Goal: Task Accomplishment & Management: Use online tool/utility

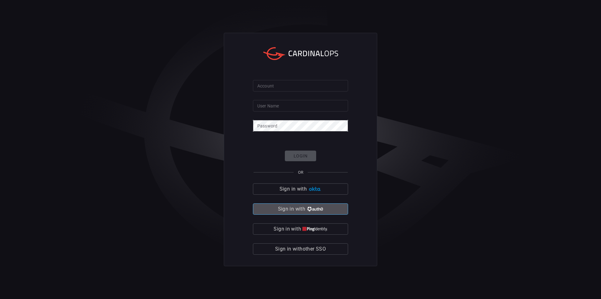
click at [317, 211] on img "button" at bounding box center [314, 209] width 17 height 5
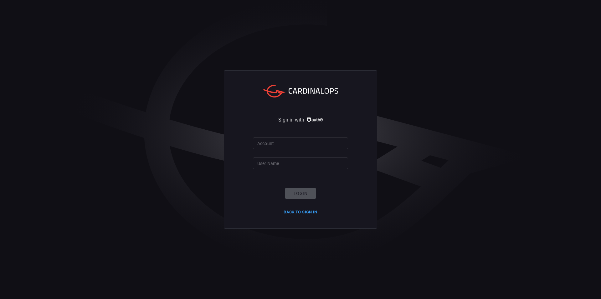
click at [278, 139] on input "Account" at bounding box center [300, 144] width 95 height 12
type input "ropesgray"
click at [282, 161] on input "User Name" at bounding box center [300, 164] width 95 height 12
type input "rachid.gottih"
click at [304, 194] on button "Login" at bounding box center [300, 193] width 31 height 11
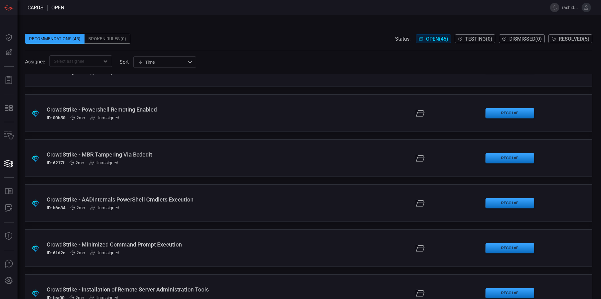
scroll to position [1251, 0]
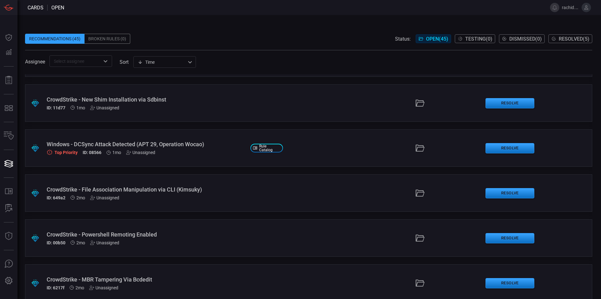
click at [95, 146] on div "Windows - DCSync Attack Detected (APT 29, Operation Wocao)" at bounding box center [146, 144] width 199 height 7
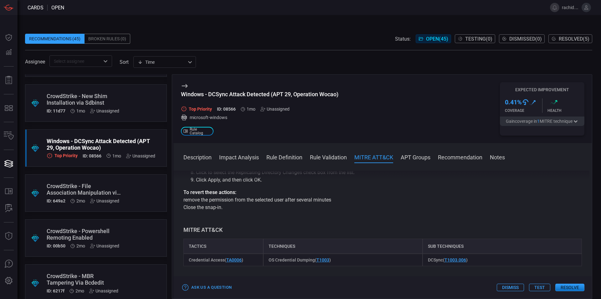
scroll to position [313, 0]
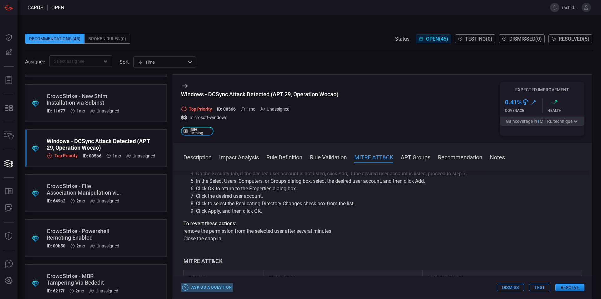
click at [223, 286] on button "Ask Us a Question" at bounding box center [207, 288] width 52 height 10
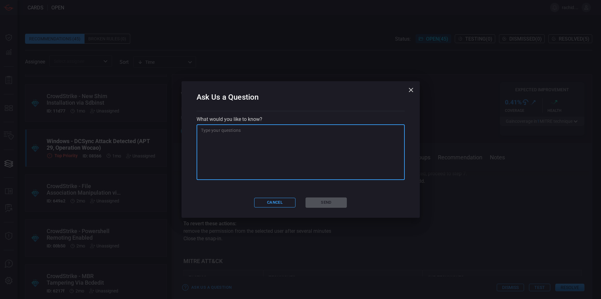
click at [252, 132] on textarea at bounding box center [300, 152] width 199 height 50
type textarea "Can you"
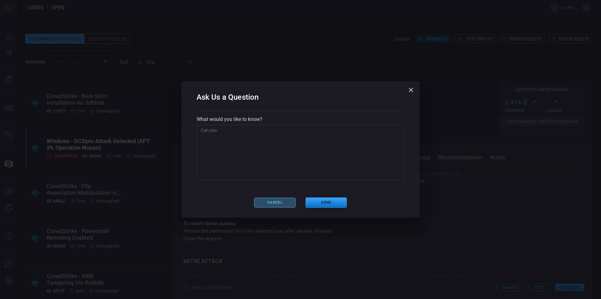
click at [274, 199] on button "Cancel" at bounding box center [274, 203] width 41 height 10
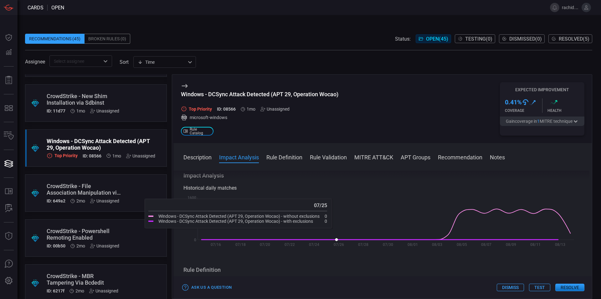
scroll to position [156, 0]
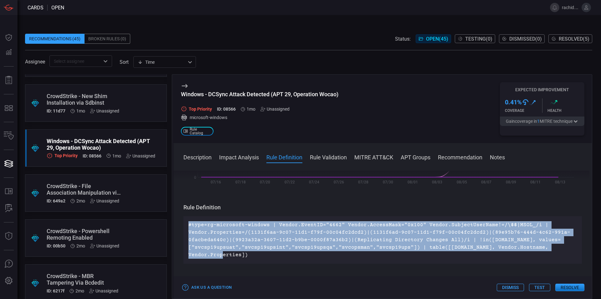
drag, startPoint x: 188, startPoint y: 224, endPoint x: 249, endPoint y: 256, distance: 69.0
click at [249, 256] on div "#type=rg-microsoft-windows | Vendor.EventID="4662" Vendor.AccessMask="0x100" Ve…" at bounding box center [382, 240] width 398 height 48
copy p "#type=rg-microsoft-windows | Vendor.EventID="4662" Vendor.AccessMask="0x100" Ve…"
click at [225, 284] on button "Ask Us a Question" at bounding box center [207, 288] width 52 height 10
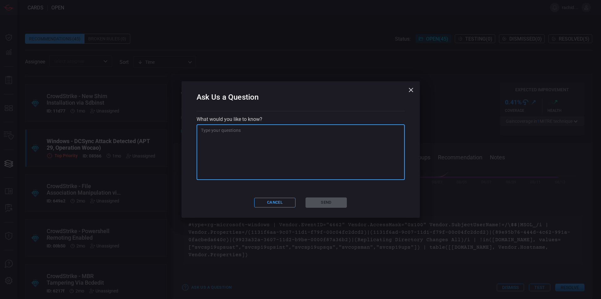
click at [231, 134] on textarea at bounding box center [300, 152] width 199 height 50
paste textarea "#type=rg-microsoft-windows | Vendor.EventID="4662" Vendor.AccessMask="0x100" Ve…"
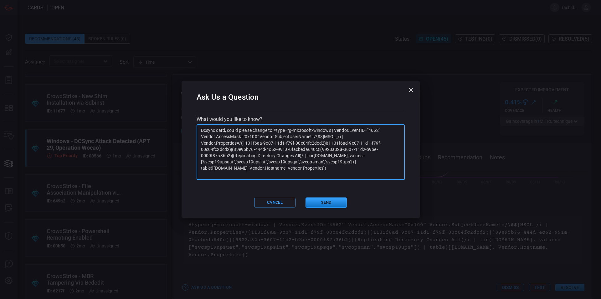
click at [275, 132] on textarea "Dcsync card, could please change to #type=rg-microsoft-windows | Vendor.EventID…" at bounding box center [300, 152] width 199 height 50
drag, startPoint x: 278, startPoint y: 130, endPoint x: 307, endPoint y: 155, distance: 37.9
click at [307, 155] on textarea "Dcsync card, could please change to #type=rg-microsoft-windows | Vendor.EventID…" at bounding box center [300, 152] width 199 height 50
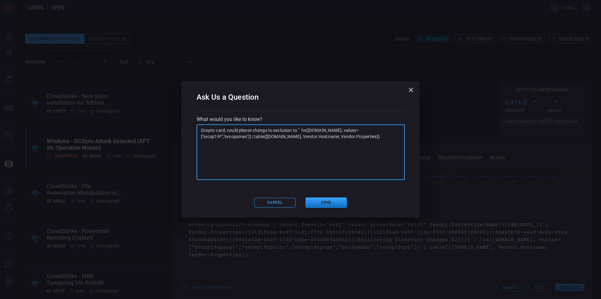
drag, startPoint x: 207, startPoint y: 129, endPoint x: 207, endPoint y: 147, distance: 17.8
click at [207, 129] on textarea "Dcsync card, could please change to exclusion to " !in([DOMAIN_NAME], values=["…" at bounding box center [300, 152] width 199 height 50
type textarea "DCSync card, could please change to exclusion to " !in([DOMAIN_NAME], values=["…"
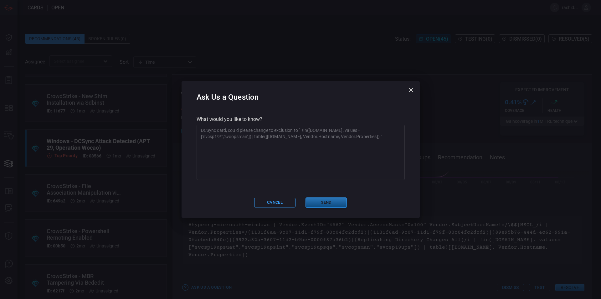
click at [329, 203] on button "Send" at bounding box center [325, 203] width 41 height 10
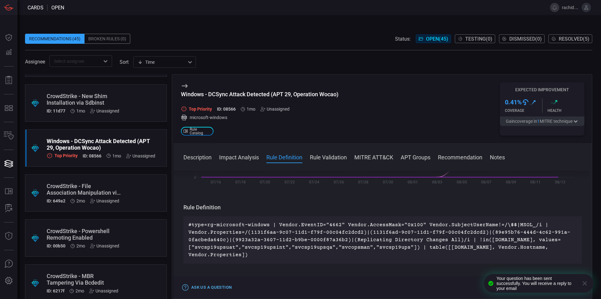
click at [214, 289] on button "Ask Us a Question" at bounding box center [207, 288] width 52 height 10
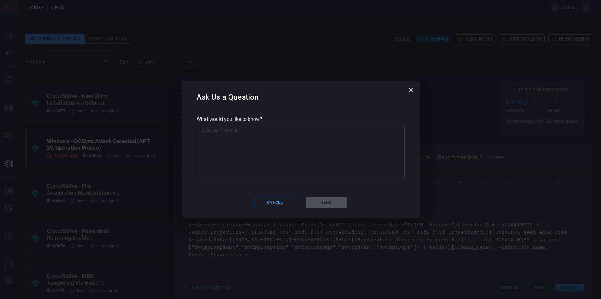
click at [257, 134] on textarea at bounding box center [300, 152] width 199 height 50
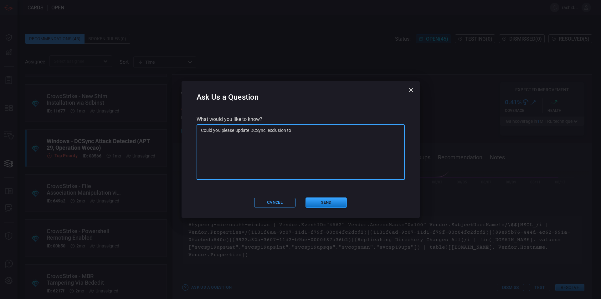
paste textarea "!in([DOMAIN_NAME], values=["svcsp*","svcopsman"])"
type textarea "Could you please update DCSync exclusion to "!in([DOMAIN_NAME], values=["svcsp*…"
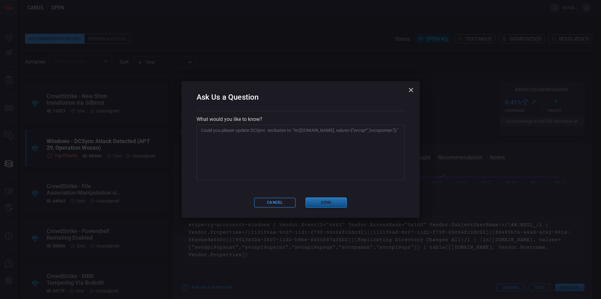
click at [327, 202] on button "Send" at bounding box center [325, 203] width 41 height 10
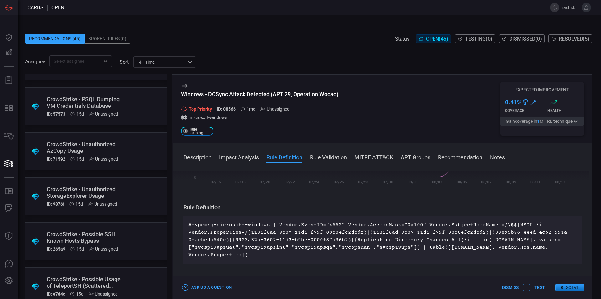
scroll to position [0, 0]
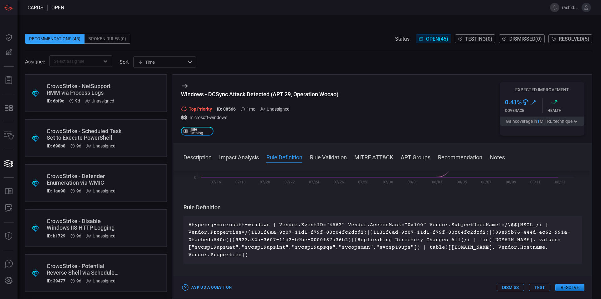
click at [83, 92] on div "CrowdStrike - NetSupport RMM via Process Logs" at bounding box center [84, 89] width 75 height 13
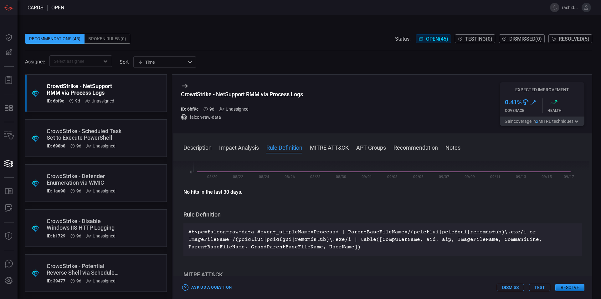
scroll to position [160, 0]
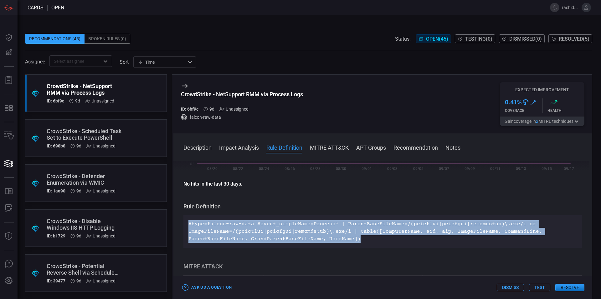
drag, startPoint x: 188, startPoint y: 222, endPoint x: 363, endPoint y: 241, distance: 176.8
click at [363, 241] on div "#type=falcon-raw-data #event_simpleName=Process* | ParentBaseFileName=/(pcictlu…" at bounding box center [382, 232] width 398 height 33
copy p "#type=falcon-raw-data #event_simpleName=Process* | ParentBaseFileName=/(pcictlu…"
click at [543, 287] on button "Test" at bounding box center [539, 288] width 21 height 8
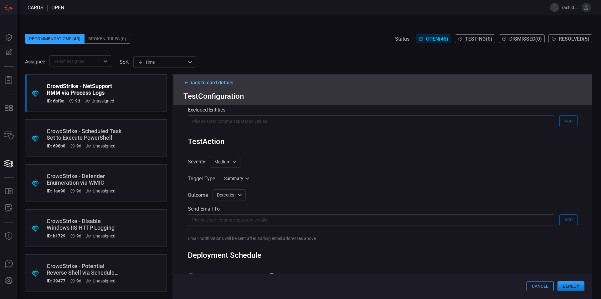
scroll to position [174, 0]
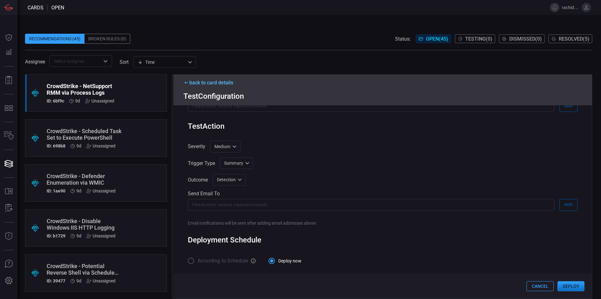
drag, startPoint x: 592, startPoint y: 246, endPoint x: 600, endPoint y: 118, distance: 128.5
click at [600, 118] on div "Recommendations (45) Broken Rules (0) Status: Open ( 45 ) Testing ( 0 ) Dismiss…" at bounding box center [309, 157] width 583 height 284
click at [374, 230] on div "Rule Details rule Name Name of the rule that will be created in the SIEM. Crowd…" at bounding box center [382, 202] width 418 height 194
click at [577, 285] on button "Deploy" at bounding box center [570, 287] width 27 height 10
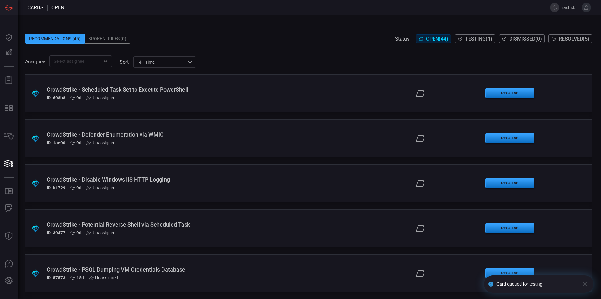
click at [113, 90] on div "CrowdStrike - Scheduled Task Set to Execute PowerShell" at bounding box center [146, 89] width 199 height 7
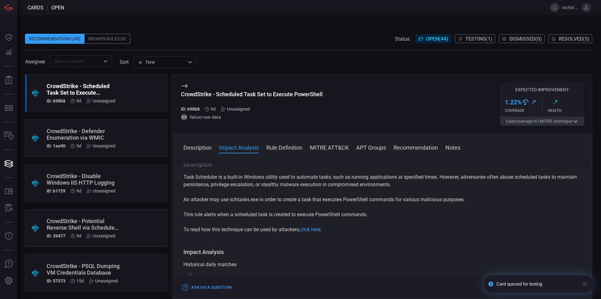
scroll to position [156, 0]
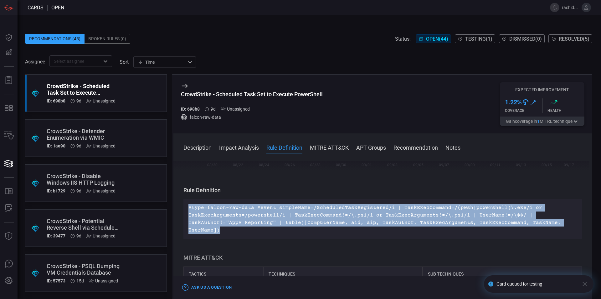
drag, startPoint x: 219, startPoint y: 231, endPoint x: 187, endPoint y: 206, distance: 40.1
click at [187, 206] on div "#type=falcon-raw-data #event_simpleName=/ScheduledTaskRegistered/i | TaskExecCo…" at bounding box center [382, 219] width 398 height 40
copy p "#type=falcon-raw-data #event_simpleName=/ScheduledTaskRegistered/i | TaskExecCo…"
click at [541, 287] on button "Test" at bounding box center [539, 288] width 21 height 8
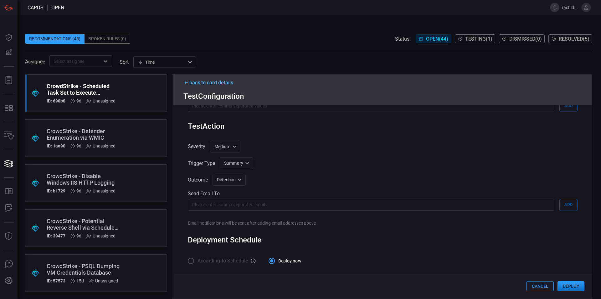
scroll to position [0, 0]
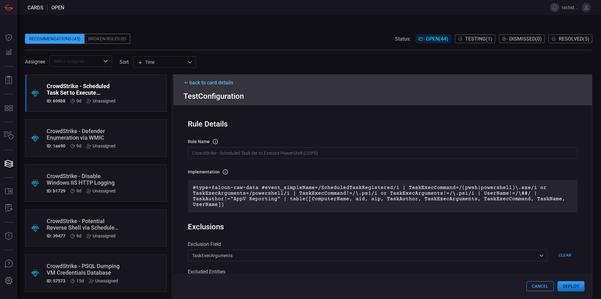
click at [189, 81] on icon at bounding box center [186, 82] width 6 height 3
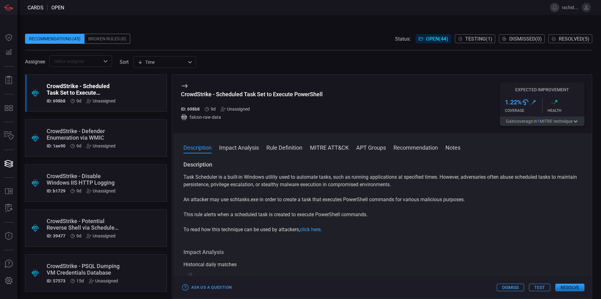
click at [247, 147] on button "Impact Analysis" at bounding box center [239, 148] width 40 height 8
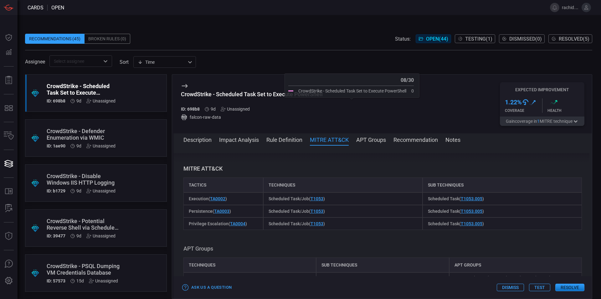
scroll to position [175, 0]
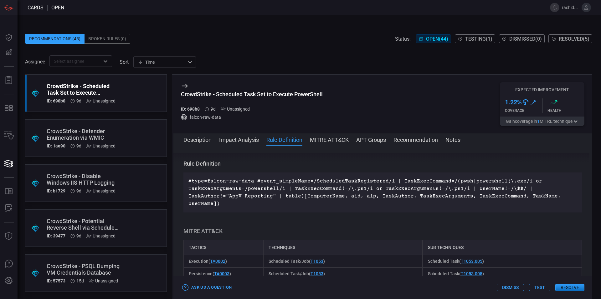
click at [95, 136] on div "CrowdStrike - Defender Enumeration via WMIC" at bounding box center [84, 134] width 75 height 13
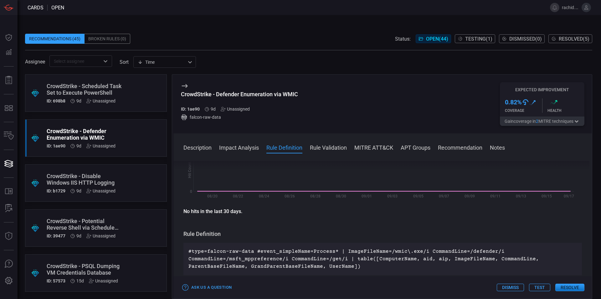
scroll to position [156, 0]
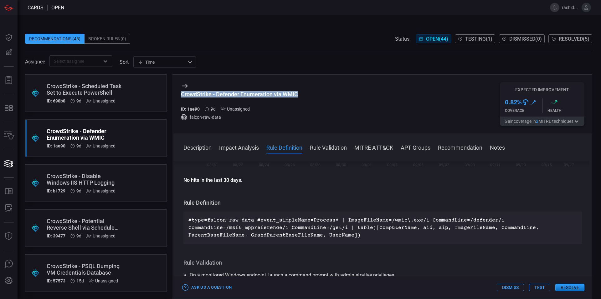
drag, startPoint x: 181, startPoint y: 93, endPoint x: 310, endPoint y: 98, distance: 128.3
click at [310, 98] on div "CrowdStrike - Defender Enumeration via WMIC ID: 1ae90 9d Unassigned falcon-raw-…" at bounding box center [382, 104] width 418 height 59
click at [102, 187] on div "CrowdStrike - Disable Windows IIS HTTP Logging ID: b1729 9d Unassigned" at bounding box center [84, 183] width 75 height 21
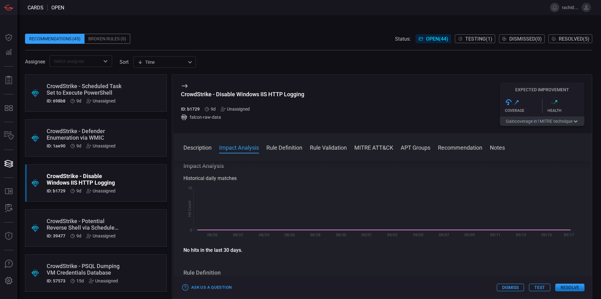
scroll to position [156, 0]
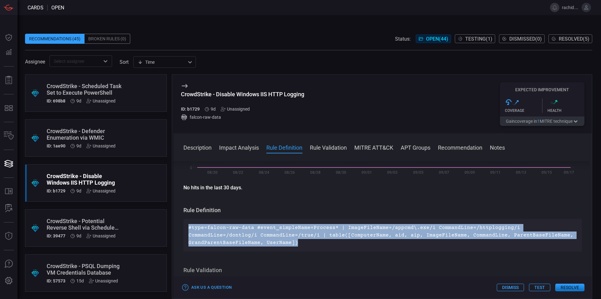
drag, startPoint x: 299, startPoint y: 244, endPoint x: 180, endPoint y: 221, distance: 121.5
click at [178, 225] on div "Description Microsoft Internet Information Services (IIS) is a web server softw…" at bounding box center [382, 229] width 418 height 136
copy p "#type=falcon-raw-data #event_simpleName=Process* | ImageFileName=/appcmd\.exe/i…"
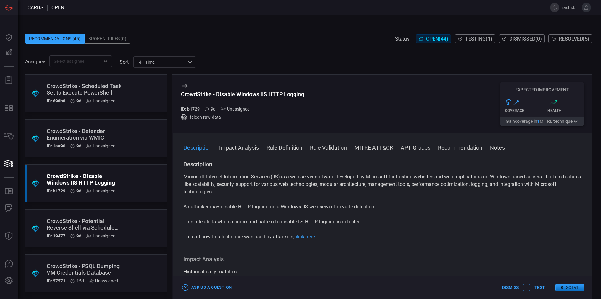
scroll to position [0, 0]
click at [542, 287] on button "Test" at bounding box center [539, 288] width 21 height 8
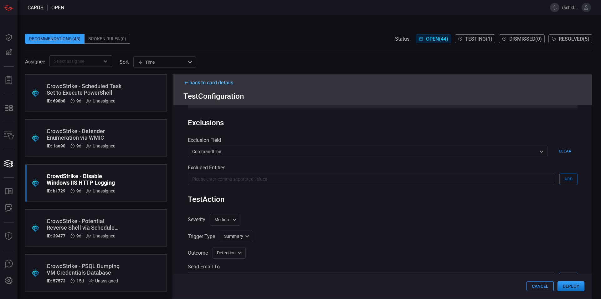
scroll to position [112, 0]
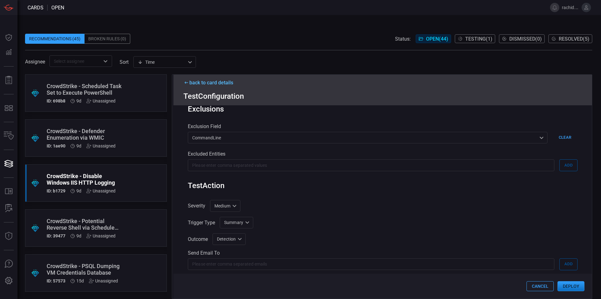
click at [578, 286] on button "Deploy" at bounding box center [570, 287] width 27 height 10
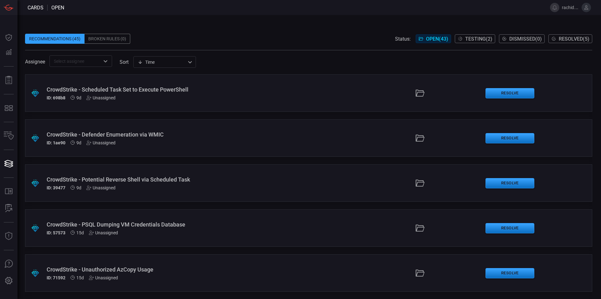
click at [135, 177] on div "CrowdStrike - Potential Reverse Shell via Scheduled Task" at bounding box center [146, 179] width 199 height 7
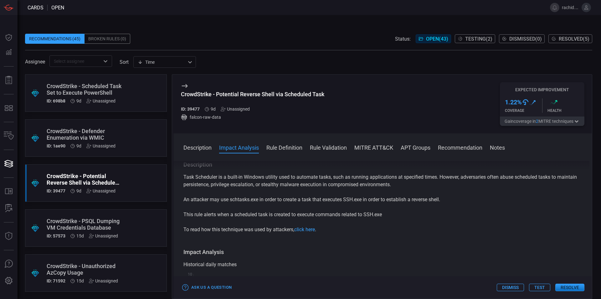
scroll to position [188, 0]
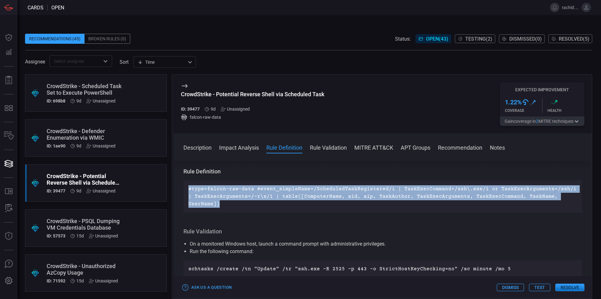
drag, startPoint x: 188, startPoint y: 188, endPoint x: 575, endPoint y: 198, distance: 387.7
click at [575, 198] on div "#type=falcon-raw-data #event_simpleName=/ScheduledTaskRegistered/i | TaskExecCo…" at bounding box center [382, 196] width 398 height 33
copy p "#type=falcon-raw-data #event_simpleName=/ScheduledTaskRegistered/i | TaskExecCo…"
click at [542, 288] on button "Test" at bounding box center [539, 288] width 21 height 8
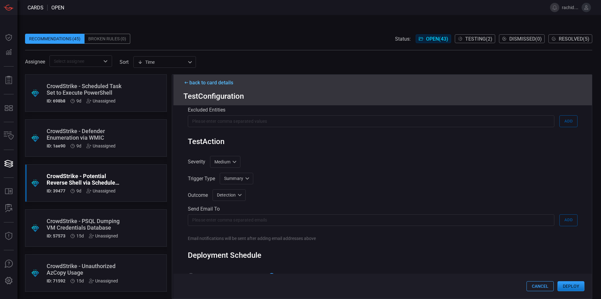
scroll to position [174, 0]
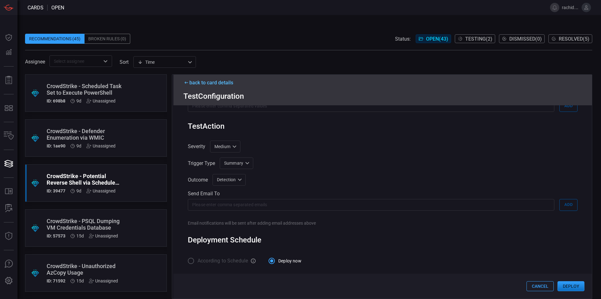
click at [578, 288] on button "Deploy" at bounding box center [570, 287] width 27 height 10
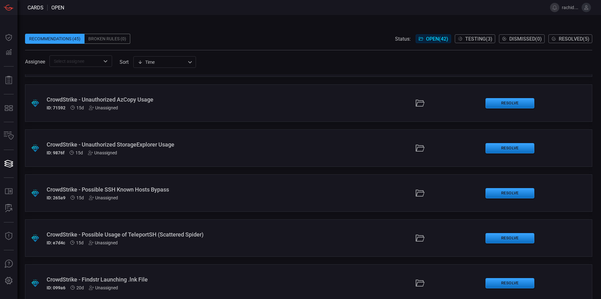
scroll to position [188, 0]
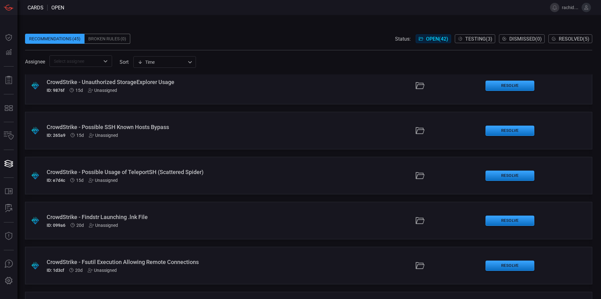
click at [479, 38] on span "Testing ( 3 )" at bounding box center [478, 39] width 27 height 6
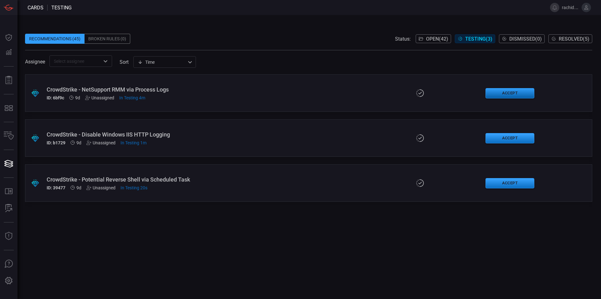
click at [521, 92] on button "Accept" at bounding box center [509, 93] width 49 height 10
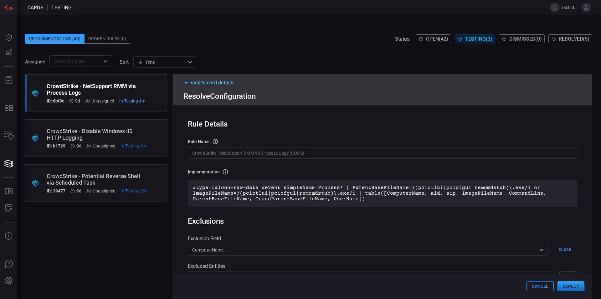
click at [575, 286] on button "Deploy" at bounding box center [570, 287] width 27 height 10
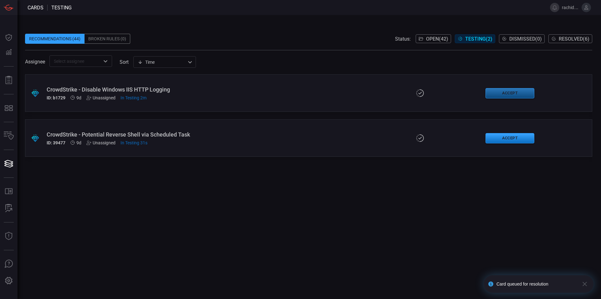
click at [509, 89] on button "Accept" at bounding box center [509, 93] width 49 height 10
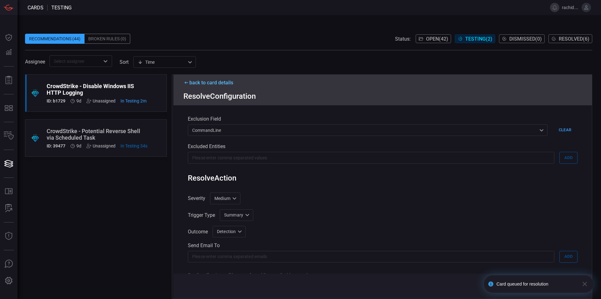
scroll to position [174, 0]
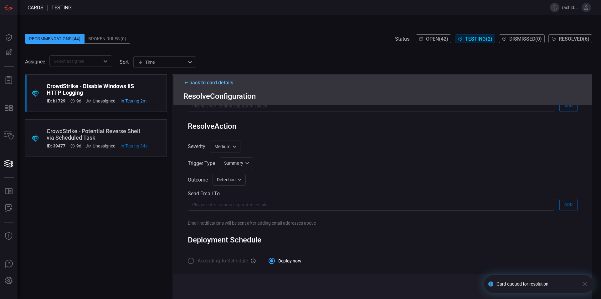
click at [586, 284] on icon "button" at bounding box center [585, 285] width 8 height 8
click at [576, 287] on button "Deploy" at bounding box center [570, 287] width 27 height 10
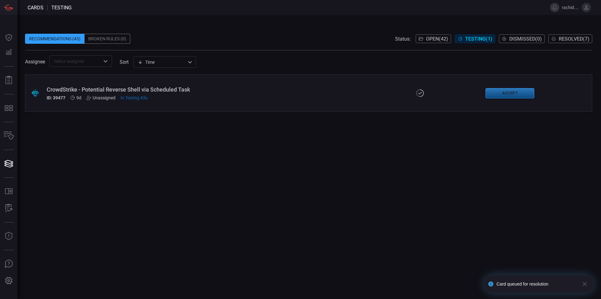
click at [515, 91] on button "Accept" at bounding box center [509, 93] width 49 height 10
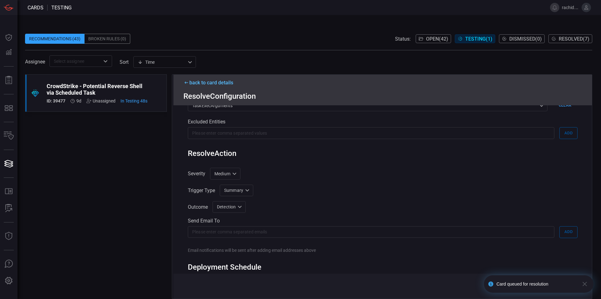
scroll to position [174, 0]
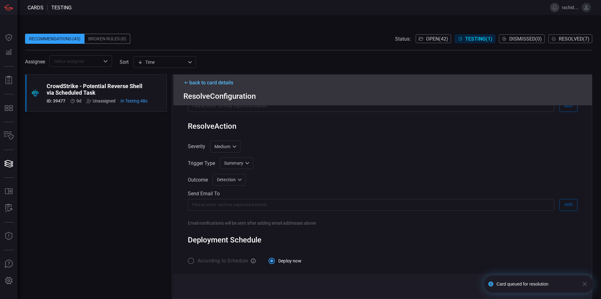
click at [583, 283] on icon "button" at bounding box center [585, 285] width 8 height 8
click at [576, 286] on button "Deploy" at bounding box center [570, 287] width 27 height 10
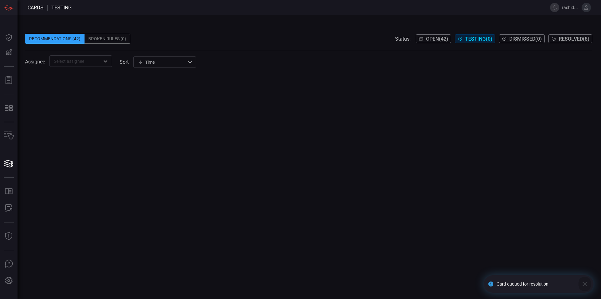
click at [584, 285] on icon "button" at bounding box center [584, 284] width 4 height 4
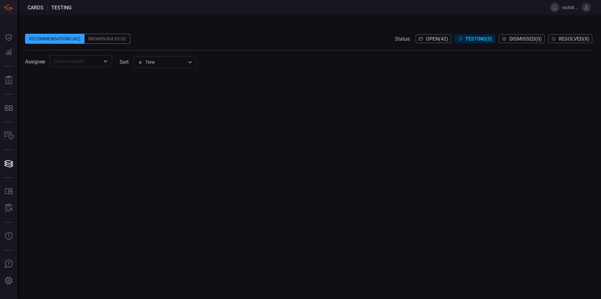
click at [578, 39] on span "Resolved ( 8 )" at bounding box center [573, 39] width 31 height 6
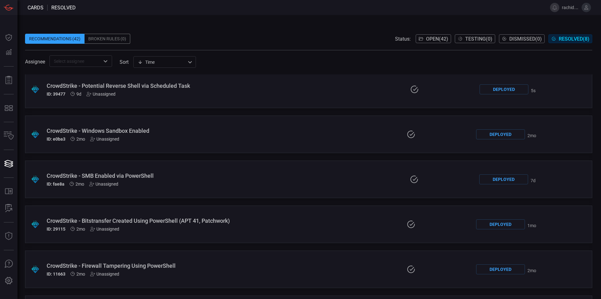
scroll to position [135, 0]
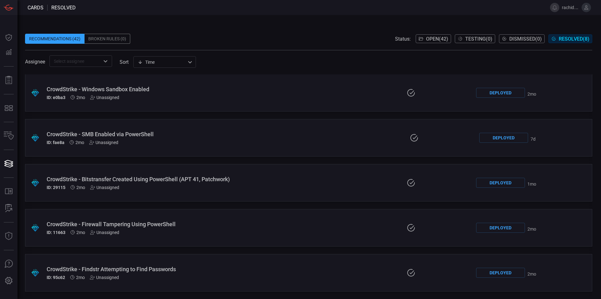
click at [85, 182] on div "CrowdStrike - Bitstransfer Created Using PowerShell (APT 41, Patchwork)" at bounding box center [143, 179] width 193 height 7
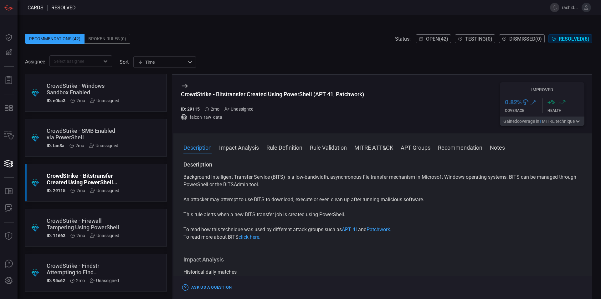
scroll to position [156, 0]
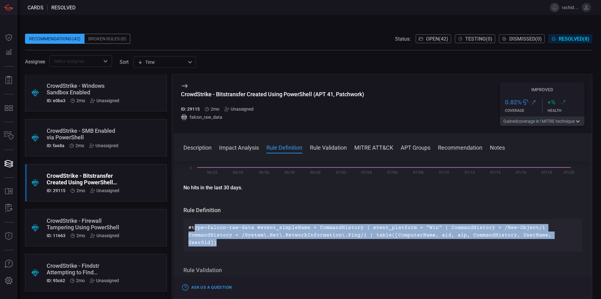
drag, startPoint x: 568, startPoint y: 236, endPoint x: 194, endPoint y: 229, distance: 373.9
click at [194, 229] on p "#type=falcon-raw-data #event_simpleName = CommandHistory | event_platform = "Wi…" at bounding box center [382, 235] width 388 height 23
click at [432, 38] on span "Open ( 42 )" at bounding box center [437, 39] width 22 height 6
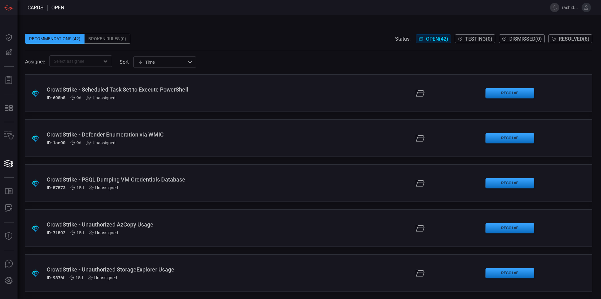
click at [178, 89] on div "CrowdStrike - Scheduled Task Set to Execute PowerShell" at bounding box center [146, 89] width 199 height 7
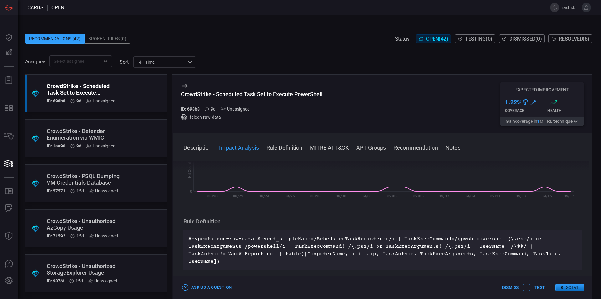
scroll to position [188, 0]
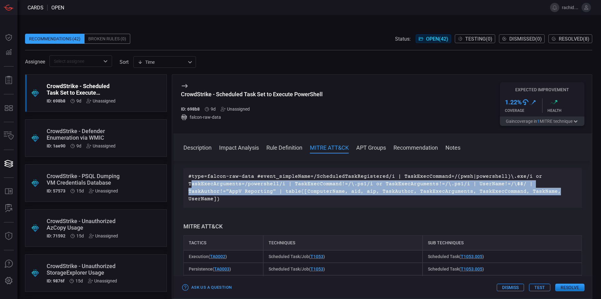
drag, startPoint x: 549, startPoint y: 194, endPoint x: 190, endPoint y: 186, distance: 359.2
click at [190, 186] on p "#type=falcon-raw-data #event_simpleName=/ScheduledTaskRegistered/i | TaskExecCo…" at bounding box center [382, 188] width 388 height 30
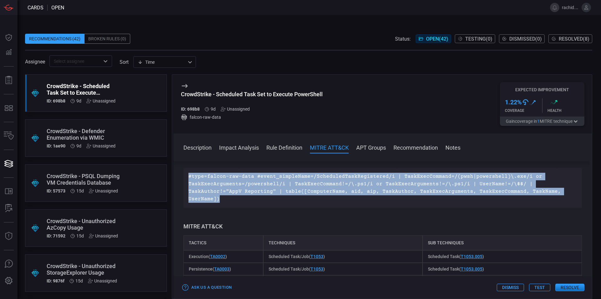
drag, startPoint x: 224, startPoint y: 202, endPoint x: 181, endPoint y: 175, distance: 51.0
click at [181, 175] on div "Description Task Scheduler is a built-in Windows utility used to automate tasks…" at bounding box center [382, 229] width 418 height 136
copy p "#type=falcon-raw-data #event_simpleName=/ScheduledTaskRegistered/i | TaskExecCo…"
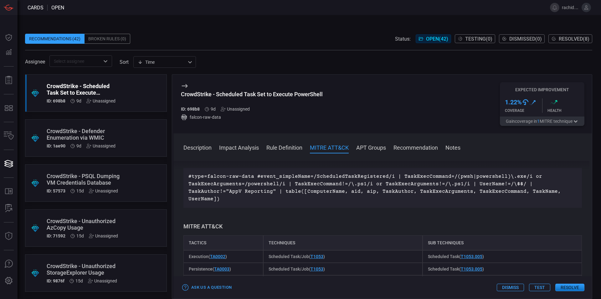
click at [95, 185] on div "CrowdStrike - PSQL Dumping VM Credentials Database" at bounding box center [84, 179] width 75 height 13
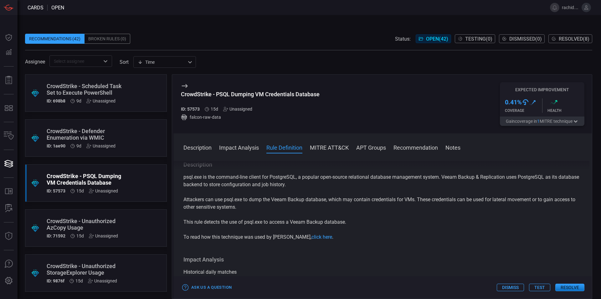
scroll to position [188, 0]
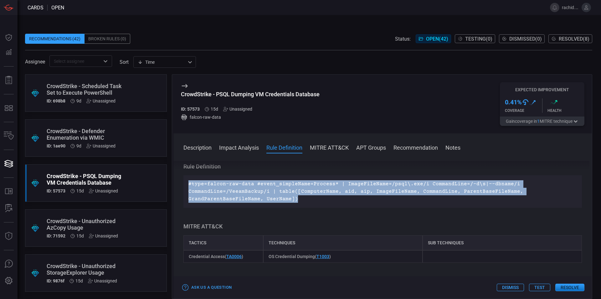
drag, startPoint x: 294, startPoint y: 201, endPoint x: 183, endPoint y: 184, distance: 112.9
click at [183, 186] on div "#type=falcon-raw-data #event_simpleName=Process* | ImageFileName=/psql\.exe/i C…" at bounding box center [382, 191] width 398 height 33
copy p "#type=falcon-raw-data #event_simpleName=Process* | ImageFileName=/psql\.exe/i C…"
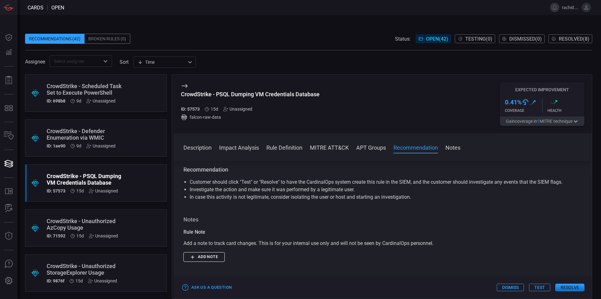
scroll to position [337, 0]
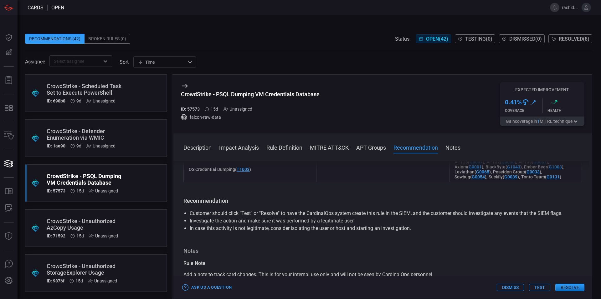
click at [541, 287] on button "Test" at bounding box center [539, 288] width 21 height 8
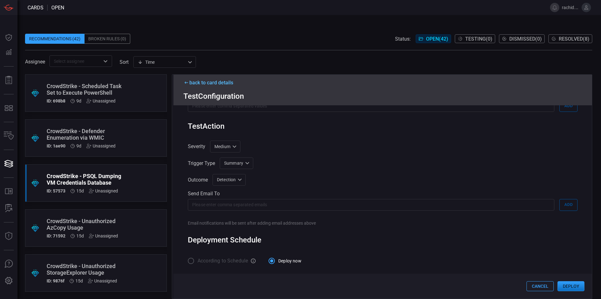
scroll to position [0, 0]
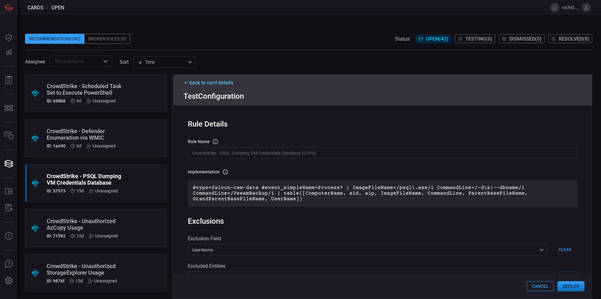
click at [102, 226] on div "CrowdStrike - Unauthorized AzCopy Usage" at bounding box center [84, 224] width 75 height 13
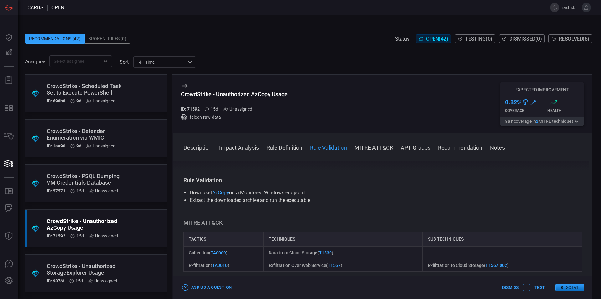
scroll to position [188, 0]
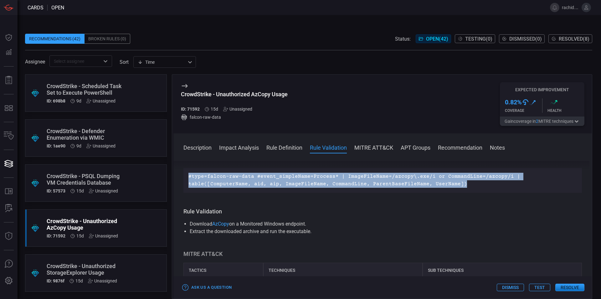
drag, startPoint x: 188, startPoint y: 174, endPoint x: 403, endPoint y: 184, distance: 215.5
click at [403, 184] on div "#type=falcon-raw-data #event_simpleName=Process* | ImageFileName=/azcopy\.exe/i…" at bounding box center [382, 180] width 398 height 25
copy p "#type=falcon-raw-data #event_simpleName=Process* | ImageFileName=/azcopy\.exe/i…"
click at [540, 286] on button "Test" at bounding box center [539, 288] width 21 height 8
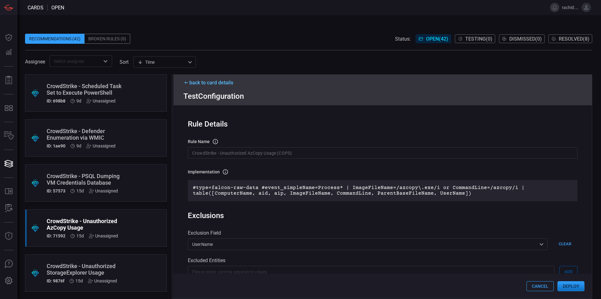
click at [89, 276] on div "CrowdStrike - Unauthorized StorageExplorer Usage" at bounding box center [84, 269] width 75 height 13
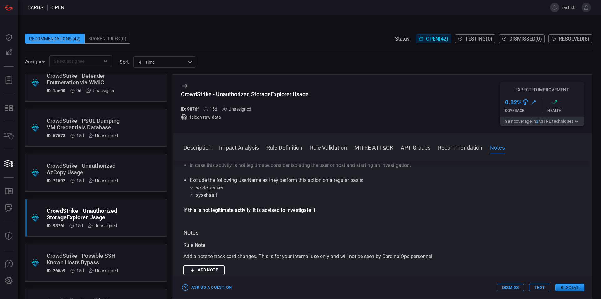
scroll to position [42, 0]
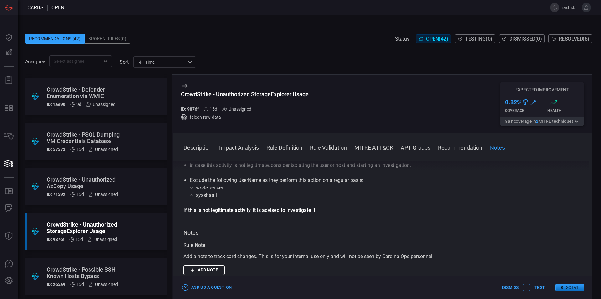
click at [115, 187] on div "CrowdStrike - Unauthorized AzCopy Usage" at bounding box center [84, 182] width 75 height 13
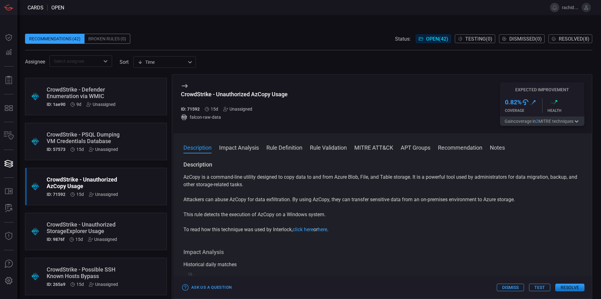
click at [540, 291] on button "Test" at bounding box center [539, 288] width 21 height 8
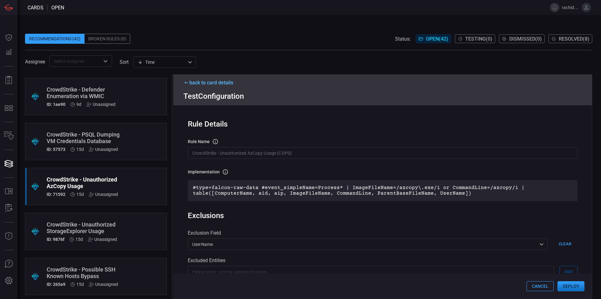
click at [570, 286] on button "Deploy" at bounding box center [570, 287] width 27 height 10
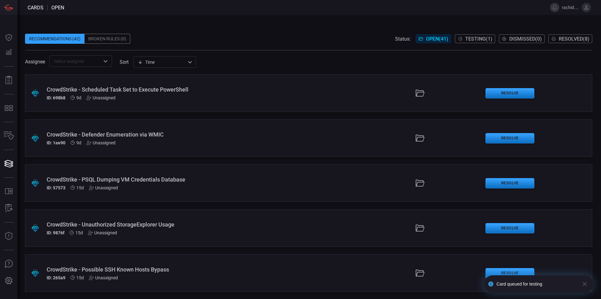
click at [141, 223] on div "CrowdStrike - Unauthorized StorageExplorer Usage" at bounding box center [146, 224] width 199 height 7
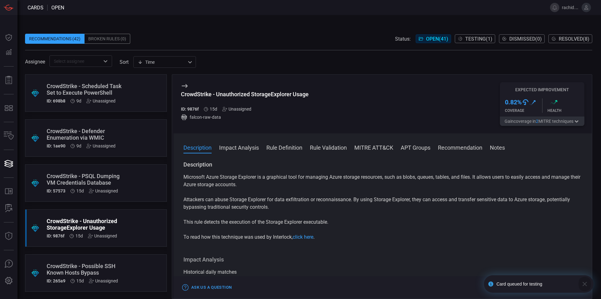
drag, startPoint x: 587, startPoint y: 284, endPoint x: 584, endPoint y: 280, distance: 4.6
click at [586, 283] on icon "button" at bounding box center [585, 285] width 8 height 8
click at [539, 287] on button "Test" at bounding box center [539, 288] width 21 height 8
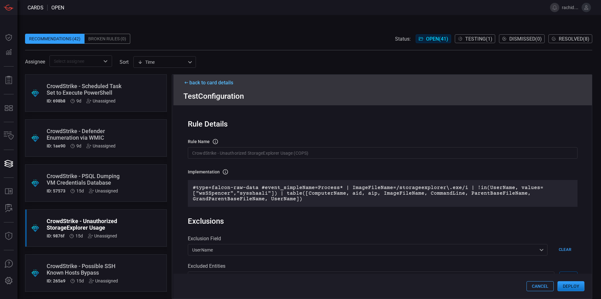
click at [576, 287] on button "Deploy" at bounding box center [570, 287] width 27 height 10
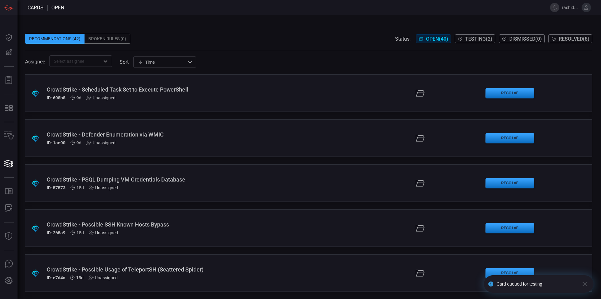
click at [143, 225] on div "CrowdStrike - Possible SSH Known Hosts Bypass" at bounding box center [146, 224] width 199 height 7
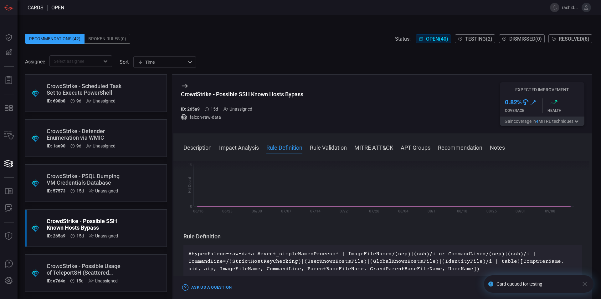
scroll to position [156, 0]
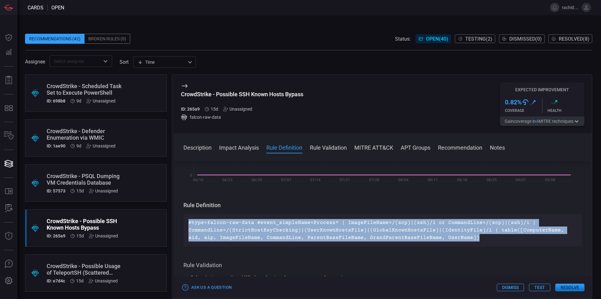
drag, startPoint x: 458, startPoint y: 241, endPoint x: 188, endPoint y: 219, distance: 271.1
click at [188, 219] on div "#type=falcon-raw-data #event_simpleName=Process* | ImageFileName=/(scp)|(ssh)/i…" at bounding box center [382, 230] width 398 height 33
copy p "#type=falcon-raw-data #event_simpleName=Process* | ImageFileName=/(scp)|(ssh)/i…"
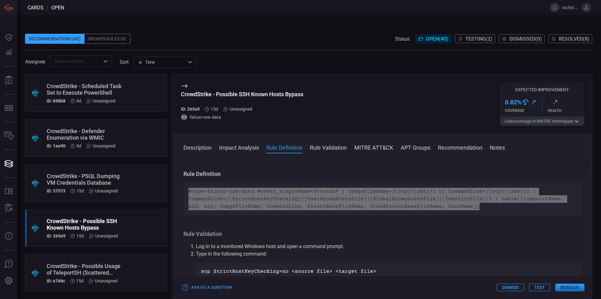
scroll to position [250, 0]
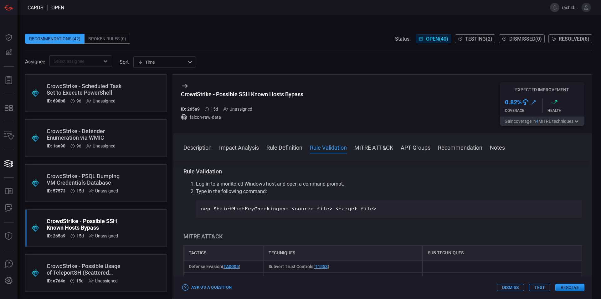
click at [541, 288] on button "Test" at bounding box center [539, 288] width 21 height 8
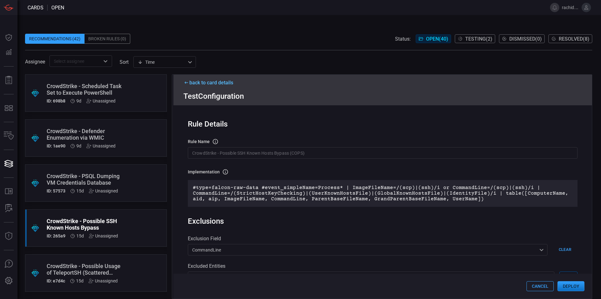
click at [579, 287] on button "Deploy" at bounding box center [570, 287] width 27 height 10
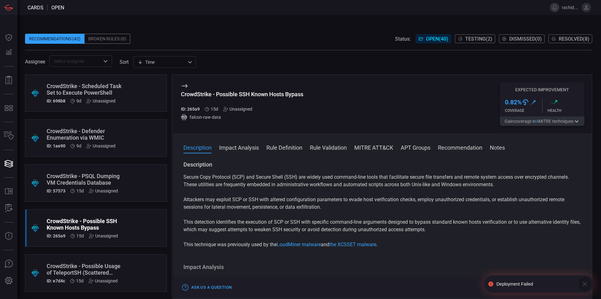
click at [586, 283] on icon "button" at bounding box center [584, 284] width 4 height 4
click at [541, 289] on button "Test" at bounding box center [539, 288] width 21 height 8
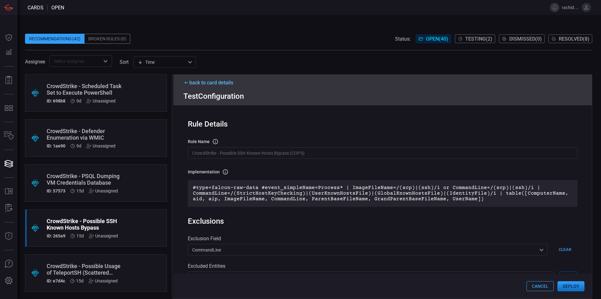
scroll to position [156, 0]
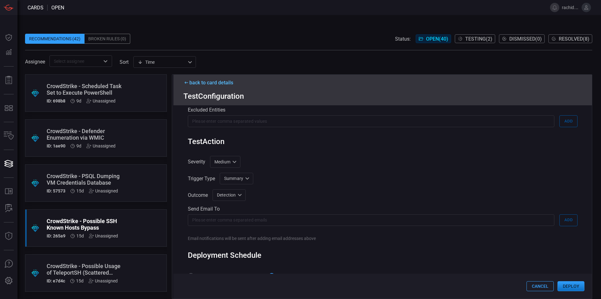
click at [572, 284] on button "Deploy" at bounding box center [570, 287] width 27 height 10
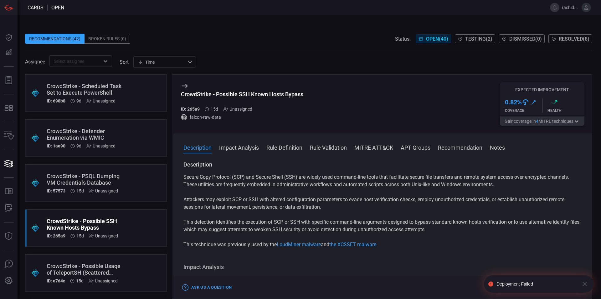
click at [491, 284] on icon at bounding box center [490, 284] width 5 height 5
click at [469, 36] on span "Testing ( 2 )" at bounding box center [478, 39] width 27 height 6
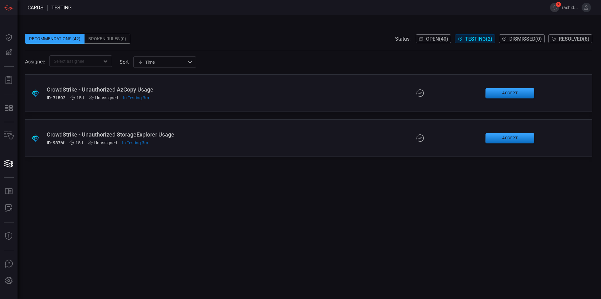
click at [224, 26] on span at bounding box center [308, 28] width 567 height 9
click at [139, 99] on span "In Testing 3m" at bounding box center [136, 97] width 26 height 5
